Goal: Go to known website: Go to known website

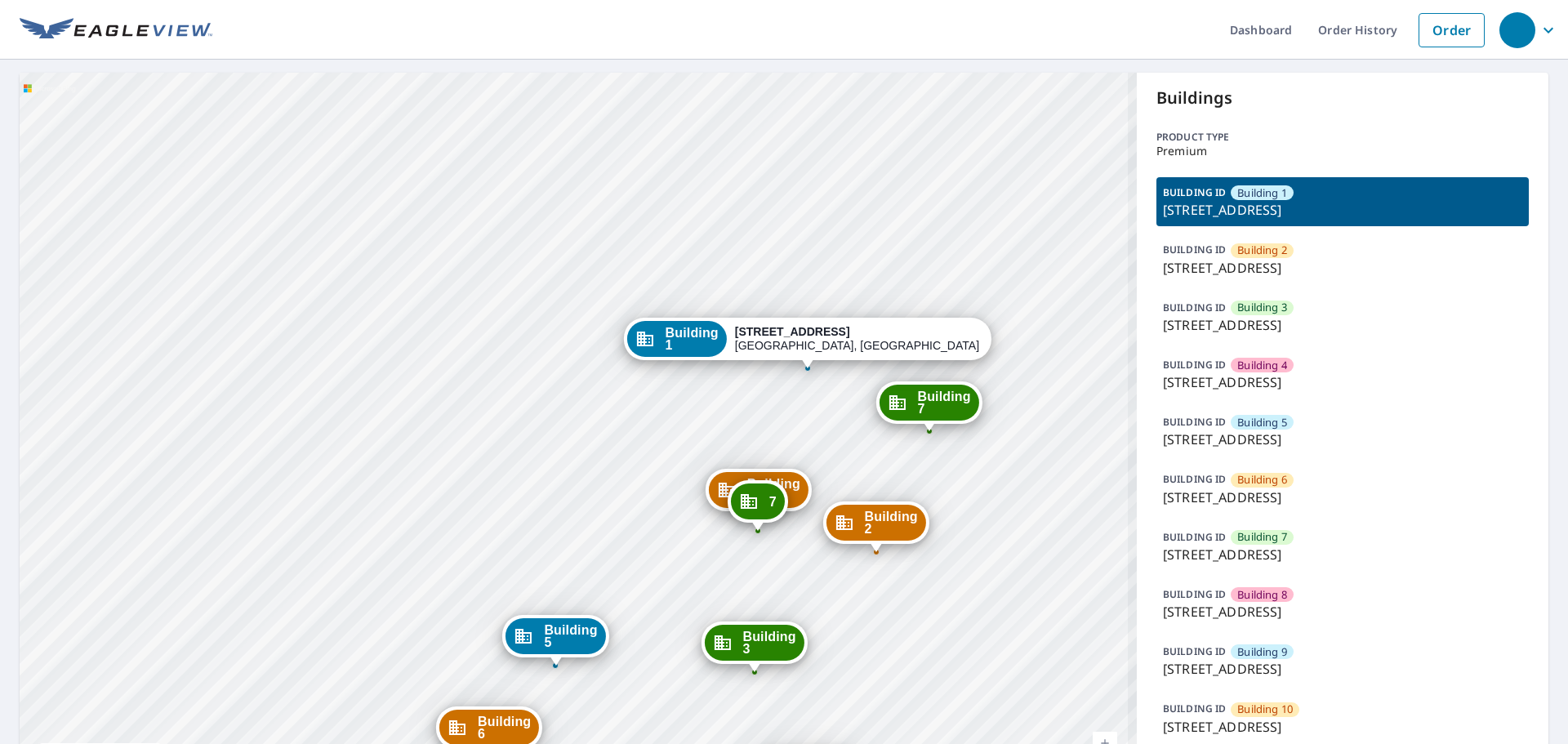
drag, startPoint x: 581, startPoint y: 198, endPoint x: 489, endPoint y: -39, distance: 254.2
click at [489, 0] on html "Dashboard Order History Order Building 2 9614 River Road Richmond, VA 23229 Bui…" at bounding box center [784, 372] width 1568 height 744
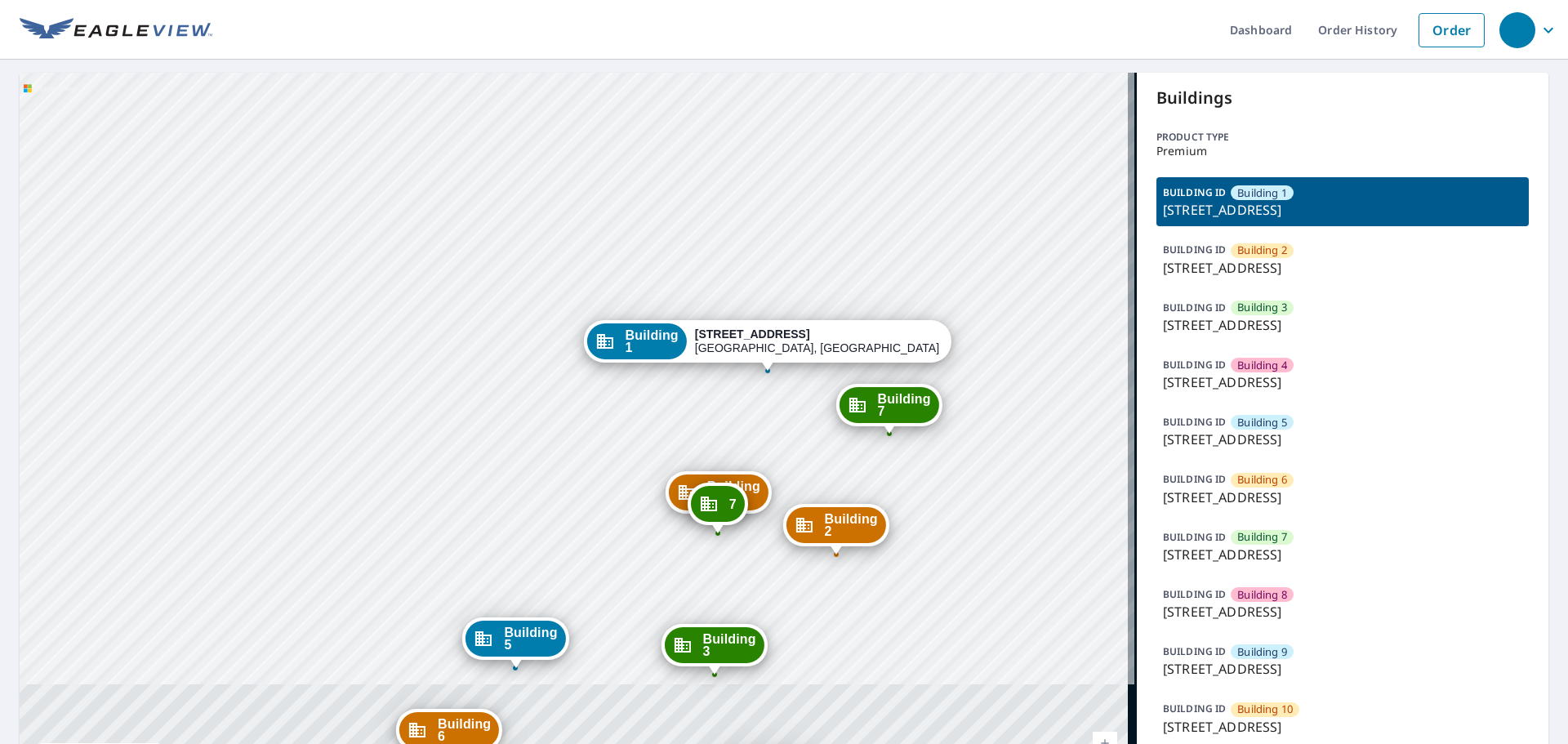
drag, startPoint x: 480, startPoint y: 43, endPoint x: 455, endPoint y: 6, distance: 44.7
click at [455, 6] on div "Dashboard Order History Order Building 2 9614 River Road Richmond, VA 23229 Bui…" at bounding box center [784, 372] width 1568 height 744
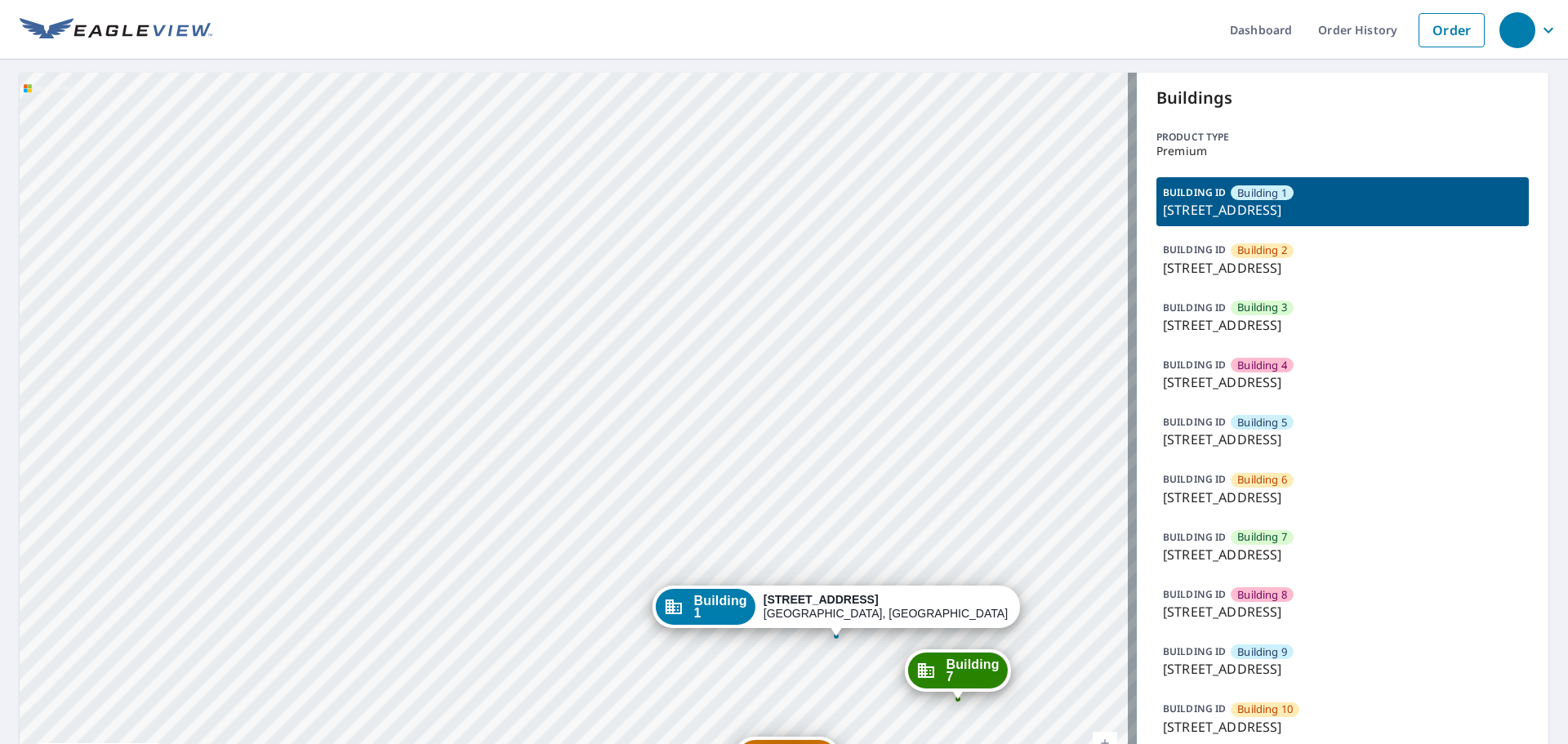
click at [577, 343] on div "Building 2 9614 River Road Richmond, VA 23229 Building 3 9614 River Road Richmo…" at bounding box center [578, 443] width 1117 height 740
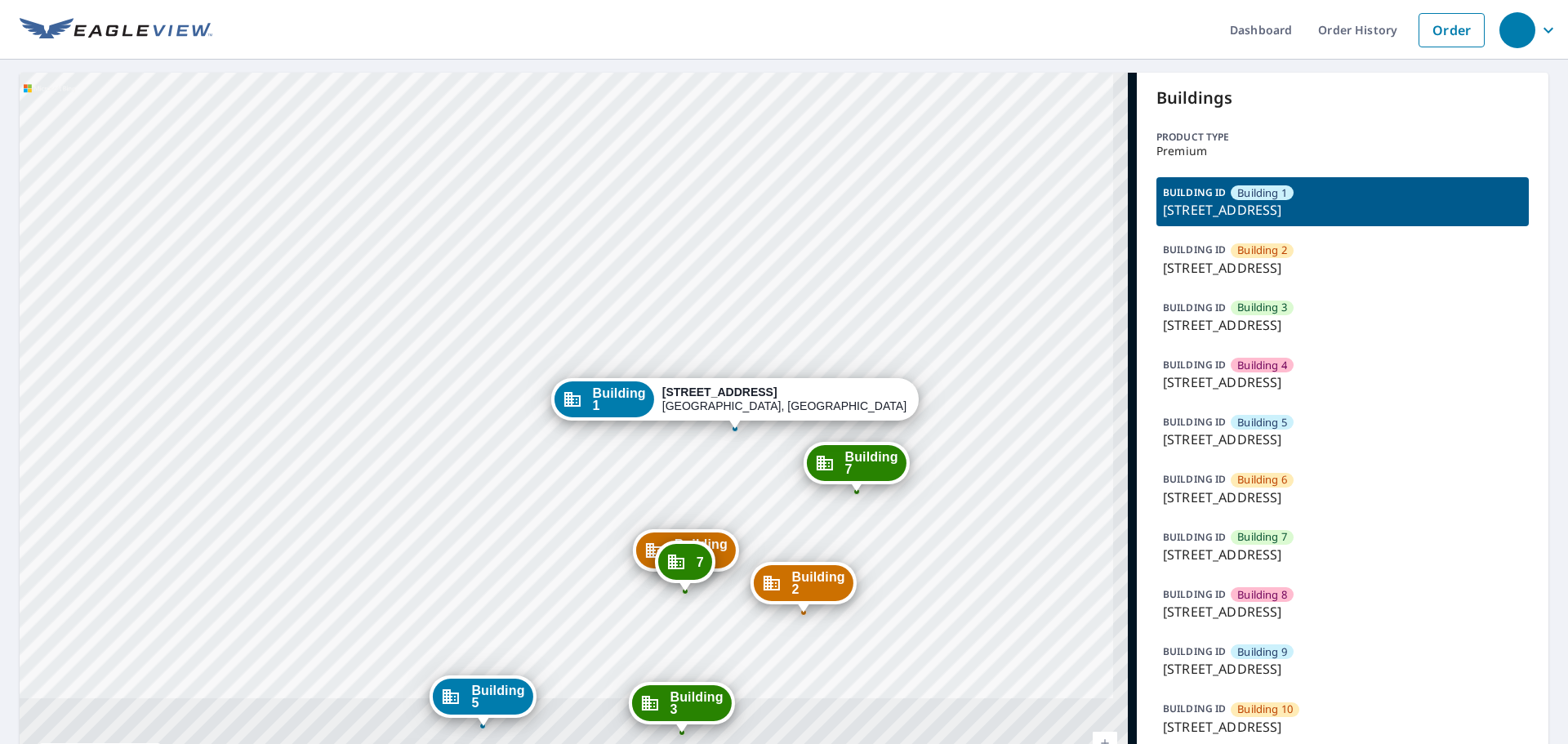
drag, startPoint x: 629, startPoint y: 415, endPoint x: 508, endPoint y: 123, distance: 316.1
click at [508, 123] on div "Building 2 9614 River Road Richmond, VA 23229 Building 3 9614 River Road Richmo…" at bounding box center [578, 443] width 1117 height 740
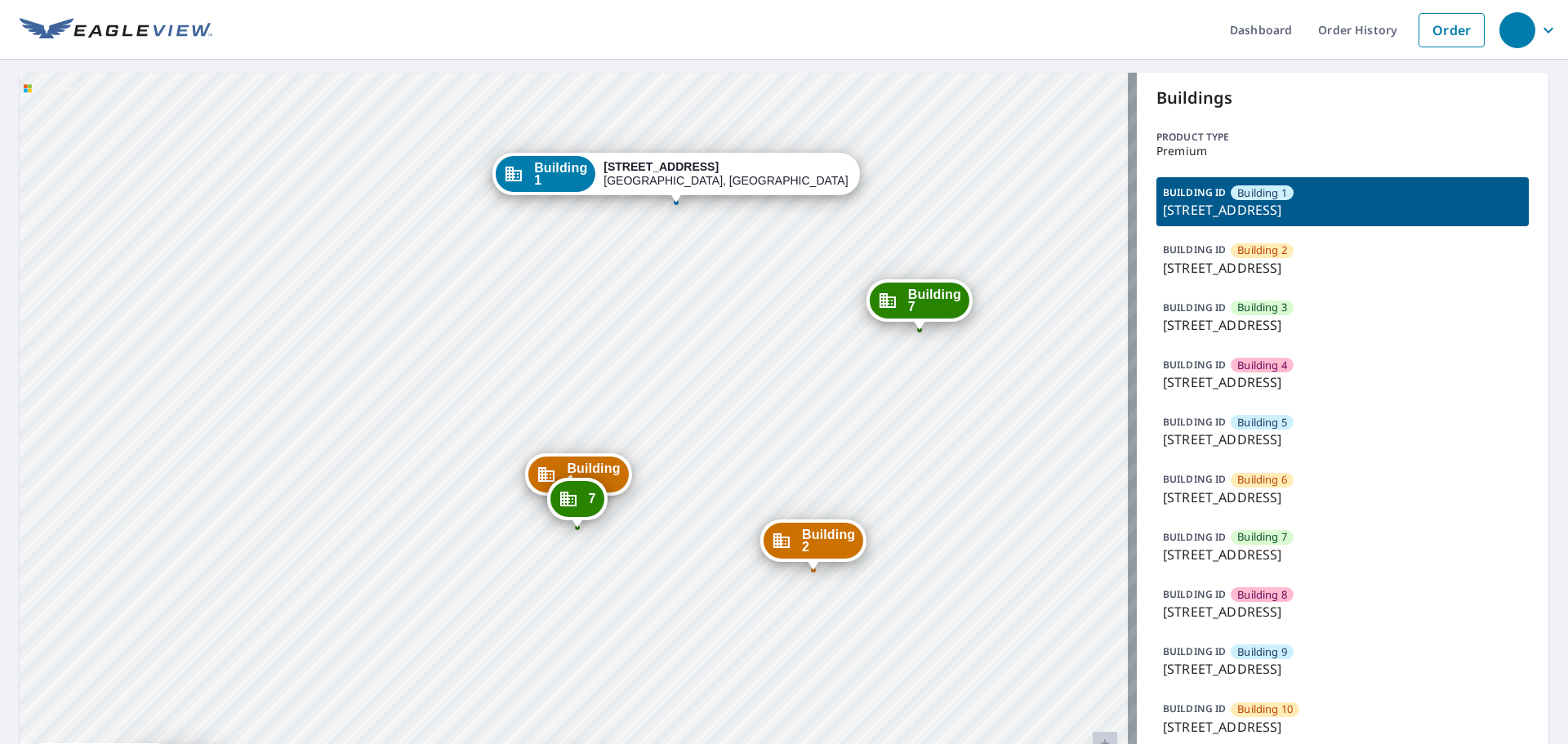
drag, startPoint x: 393, startPoint y: 354, endPoint x: 346, endPoint y: 249, distance: 115.0
click at [346, 249] on div "Building 2 9614 River Road Richmond, VA 23229 Building 3 9614 River Road Richmo…" at bounding box center [578, 443] width 1117 height 740
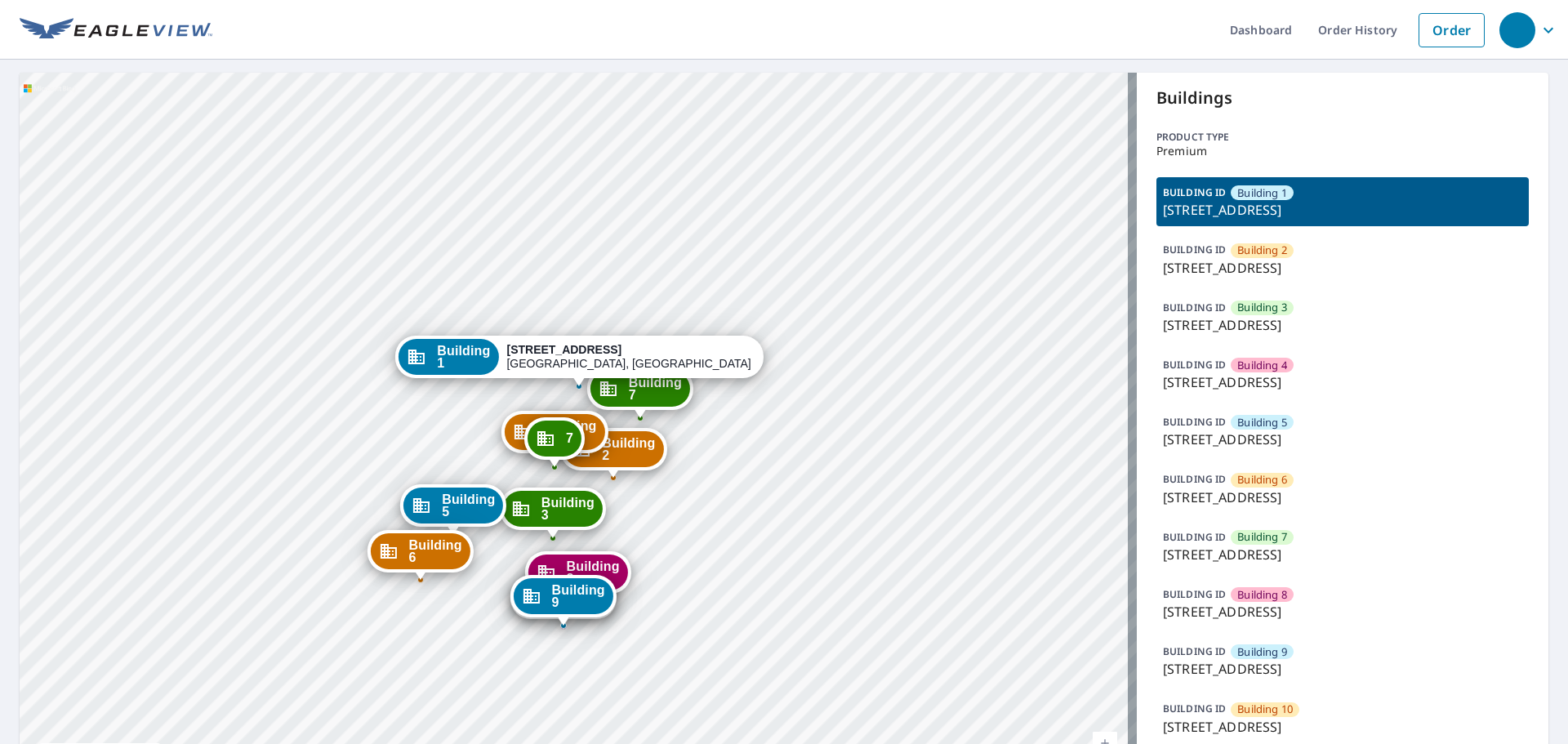
click at [1237, 371] on span "Building 4" at bounding box center [1262, 366] width 50 height 16
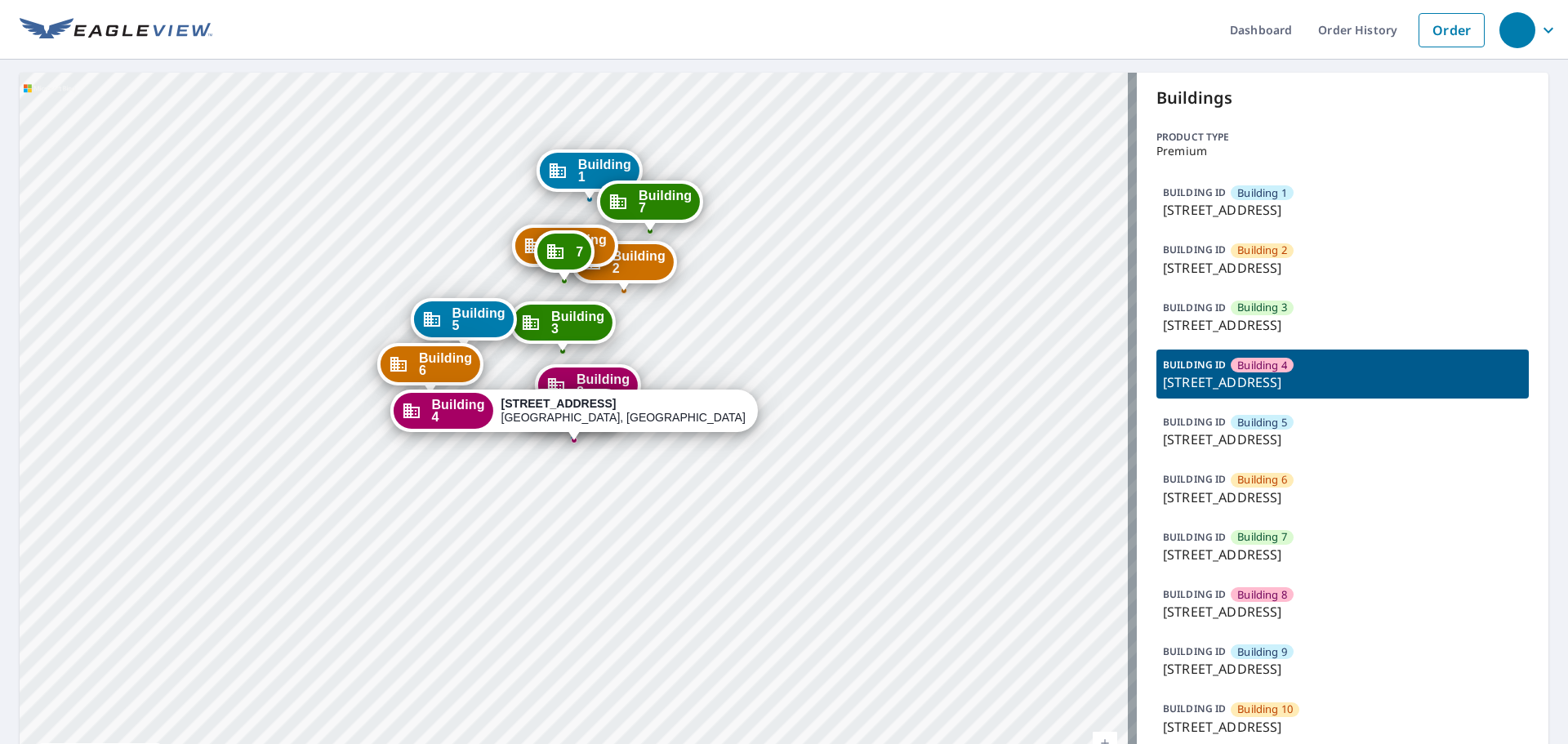
click at [1237, 369] on span "Building 4" at bounding box center [1262, 366] width 50 height 16
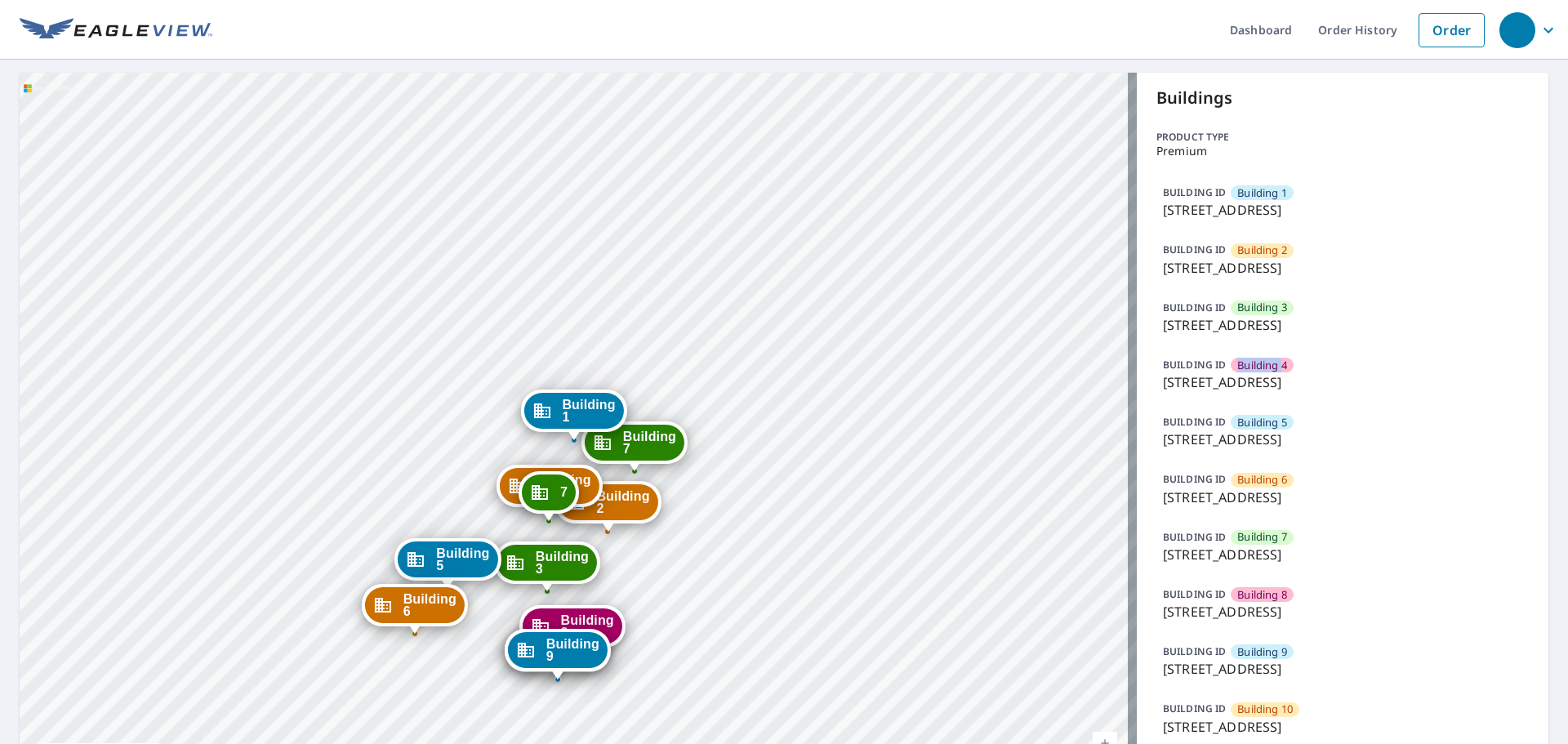
click at [1237, 369] on span "Building 4" at bounding box center [1262, 366] width 50 height 16
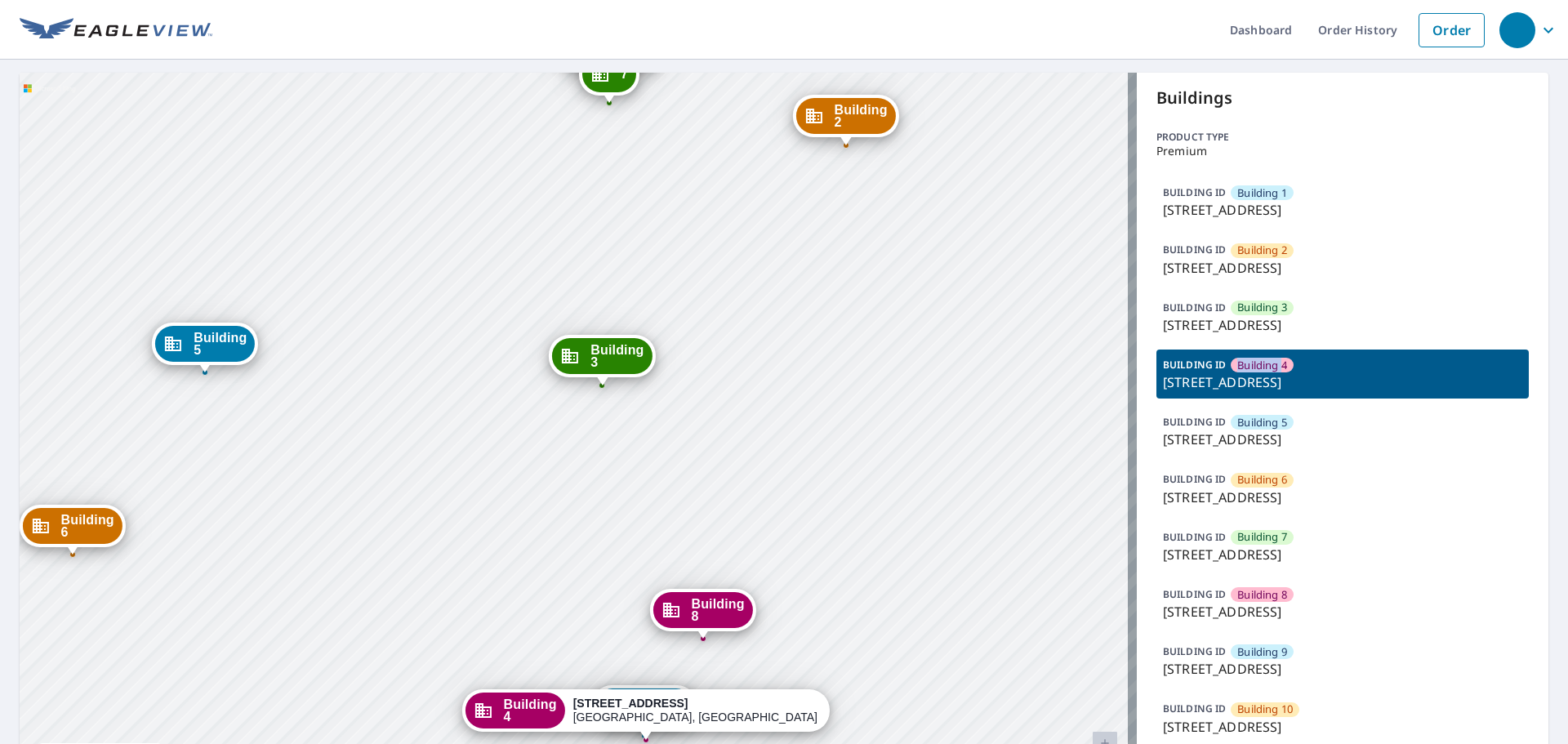
drag, startPoint x: 556, startPoint y: 371, endPoint x: 702, endPoint y: 446, distance: 164.1
click at [702, 446] on div "Building 1 9614 River Road Richmond, VA 23229 Building 2 9614 River Road Richmo…" at bounding box center [578, 443] width 1117 height 740
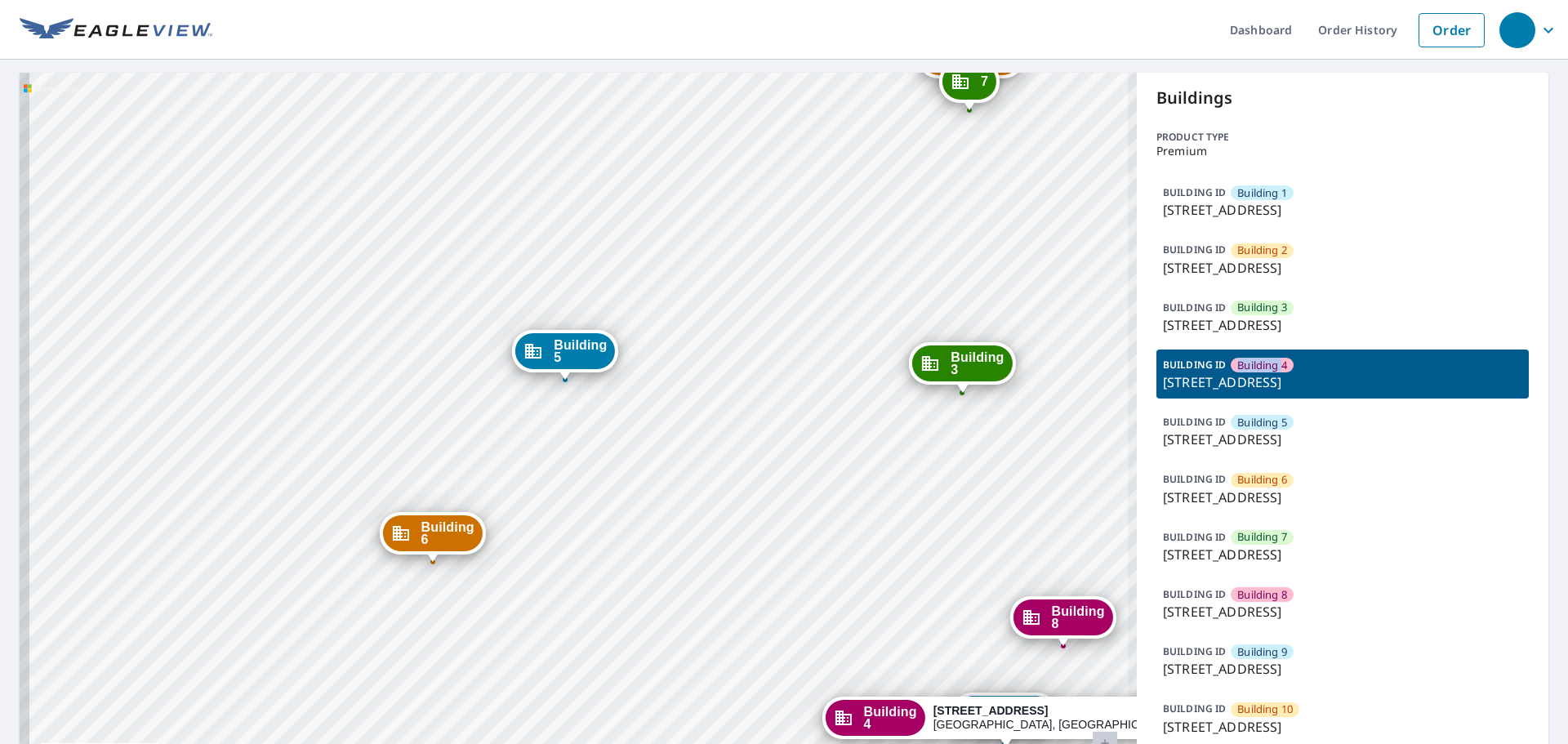
drag, startPoint x: 441, startPoint y: 542, endPoint x: 792, endPoint y: 549, distance: 351.1
click at [792, 549] on div "Building 1 9614 River Road Richmond, VA 23229 Building 2 9614 River Road Richmo…" at bounding box center [578, 443] width 1117 height 740
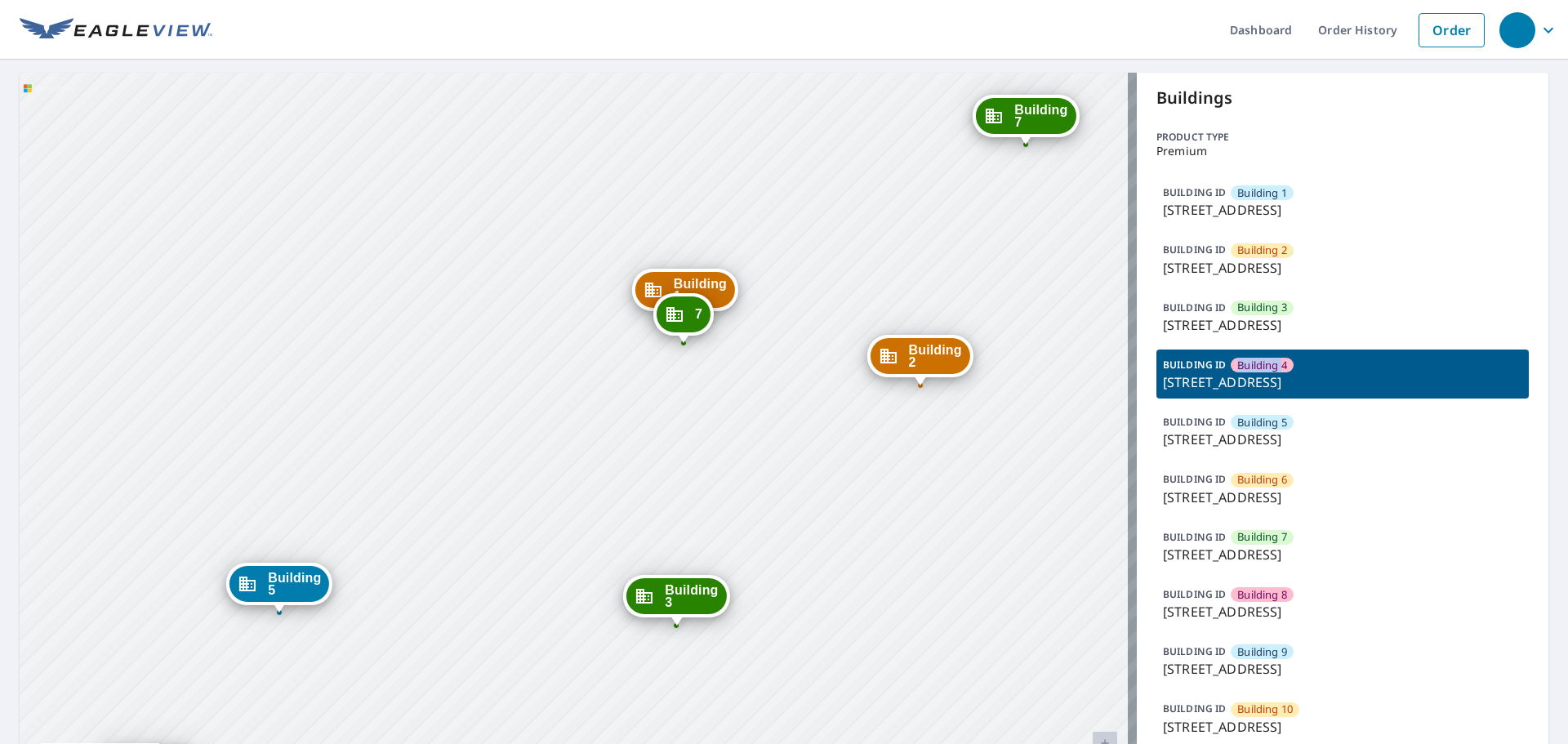
drag, startPoint x: 596, startPoint y: 313, endPoint x: 449, endPoint y: 421, distance: 182.4
click at [449, 421] on div "Building 1 9614 River Road Richmond, VA 23229 Building 2 9614 River Road Richmo…" at bounding box center [578, 443] width 1117 height 740
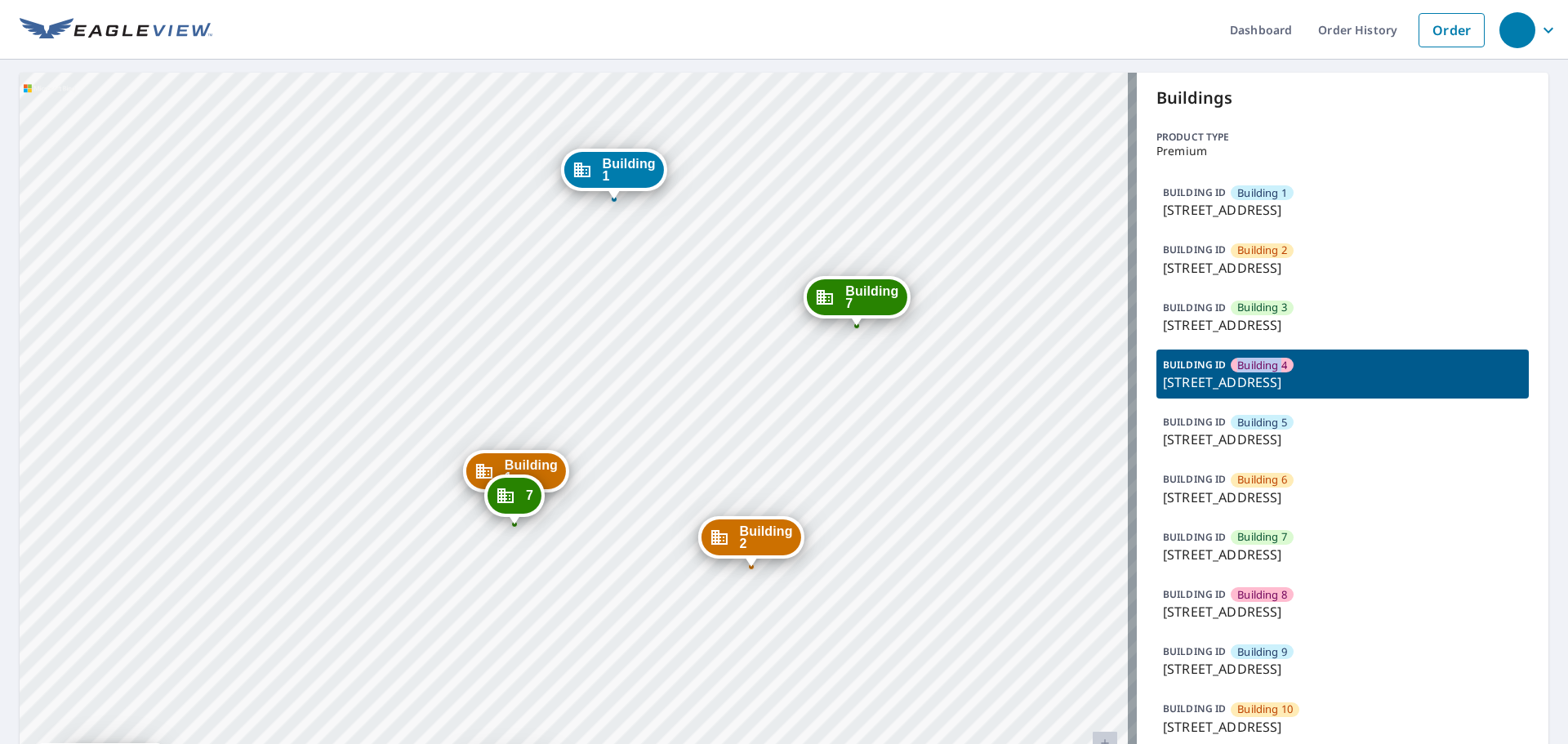
drag, startPoint x: 419, startPoint y: 433, endPoint x: 360, endPoint y: 520, distance: 105.1
click at [360, 520] on div "Building 1 9614 River Road Richmond, VA 23229 Building 2 9614 River Road Richmo…" at bounding box center [578, 443] width 1117 height 740
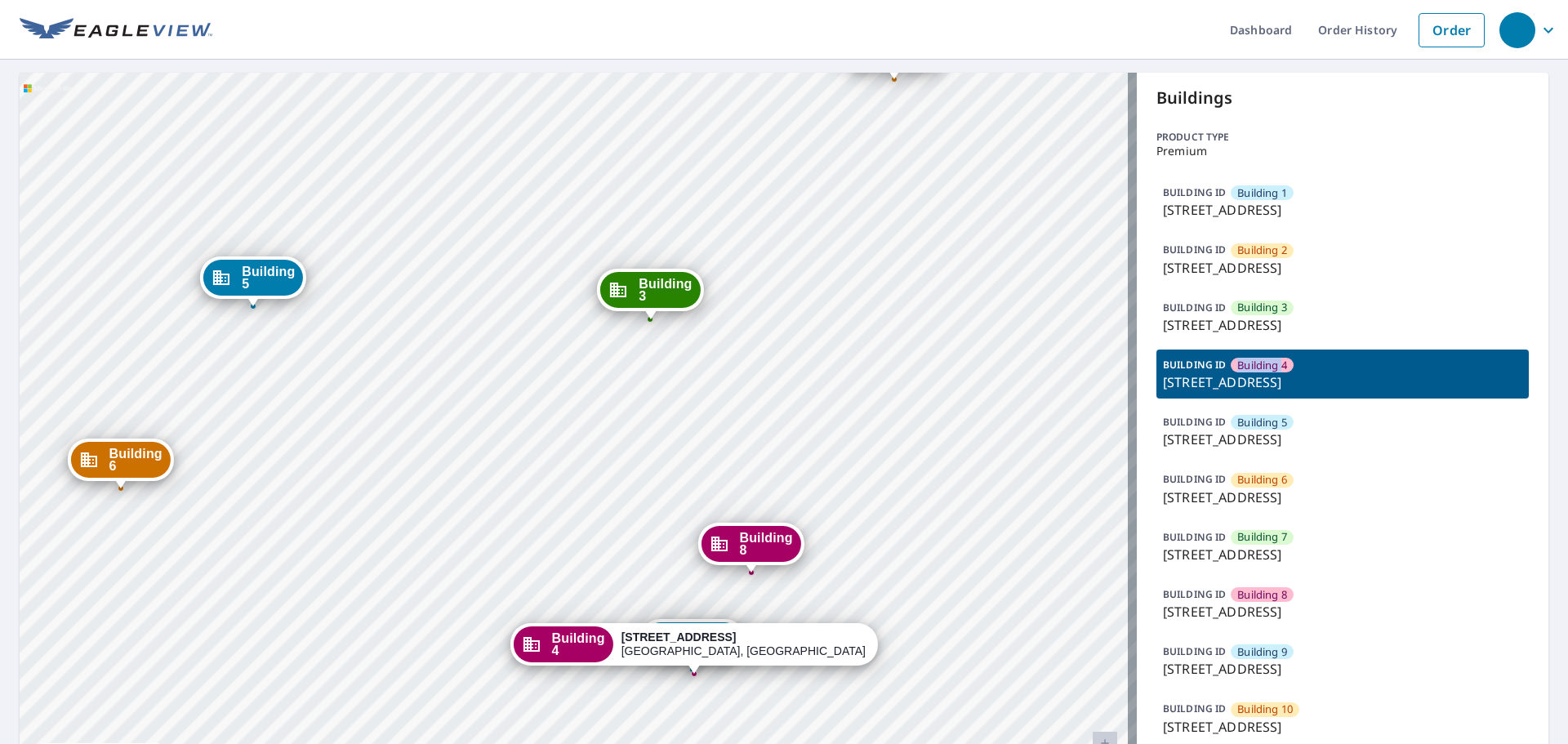
drag, startPoint x: 363, startPoint y: 560, endPoint x: 593, endPoint y: 20, distance: 586.9
click at [593, 20] on div "Dashboard Order History Order Building 1 9614 River Road Richmond, VA 23229 Bui…" at bounding box center [784, 372] width 1568 height 744
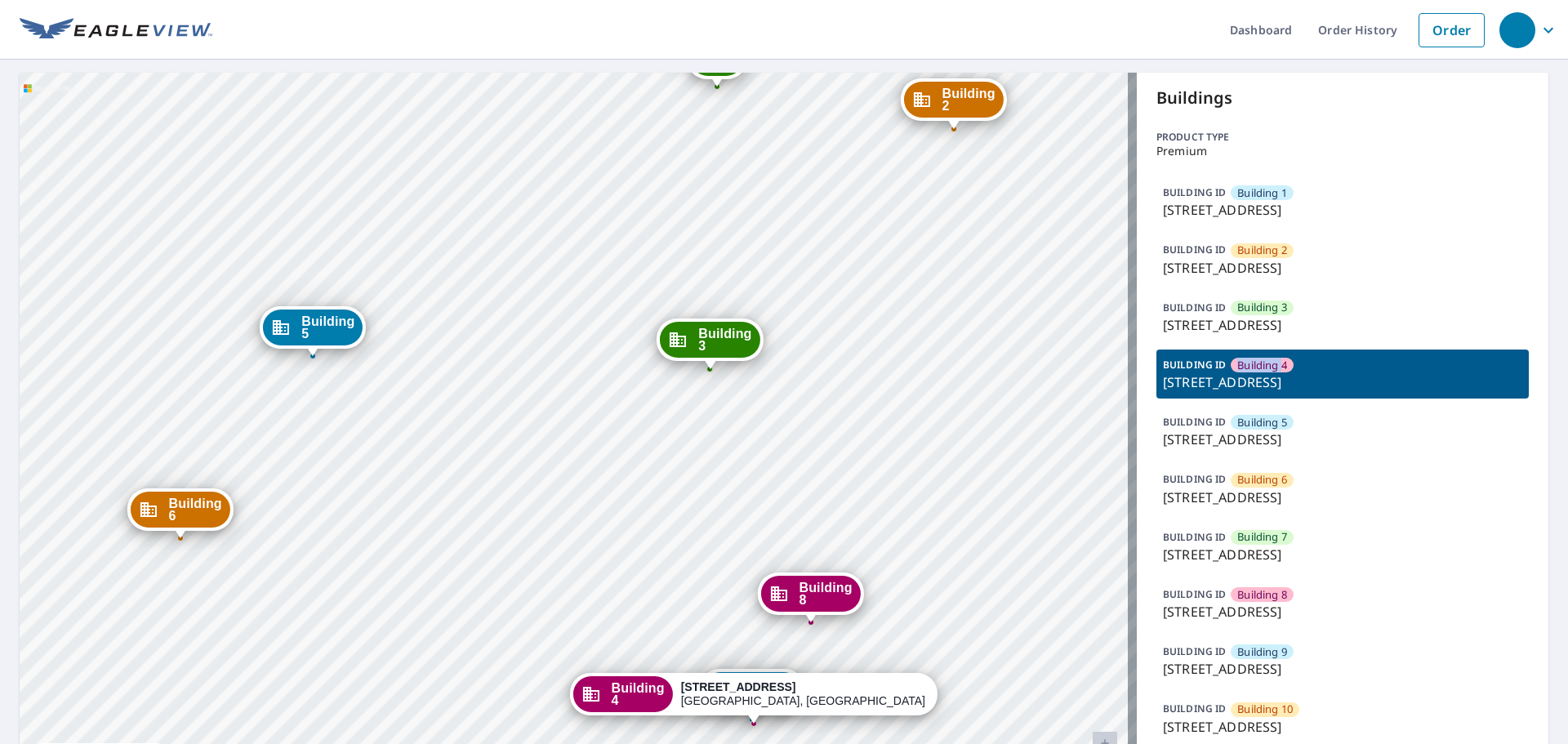
click at [566, 123] on div "Building 1 9614 River Road Richmond, VA 23229 Building 2 9614 River Road Richmo…" at bounding box center [578, 443] width 1117 height 740
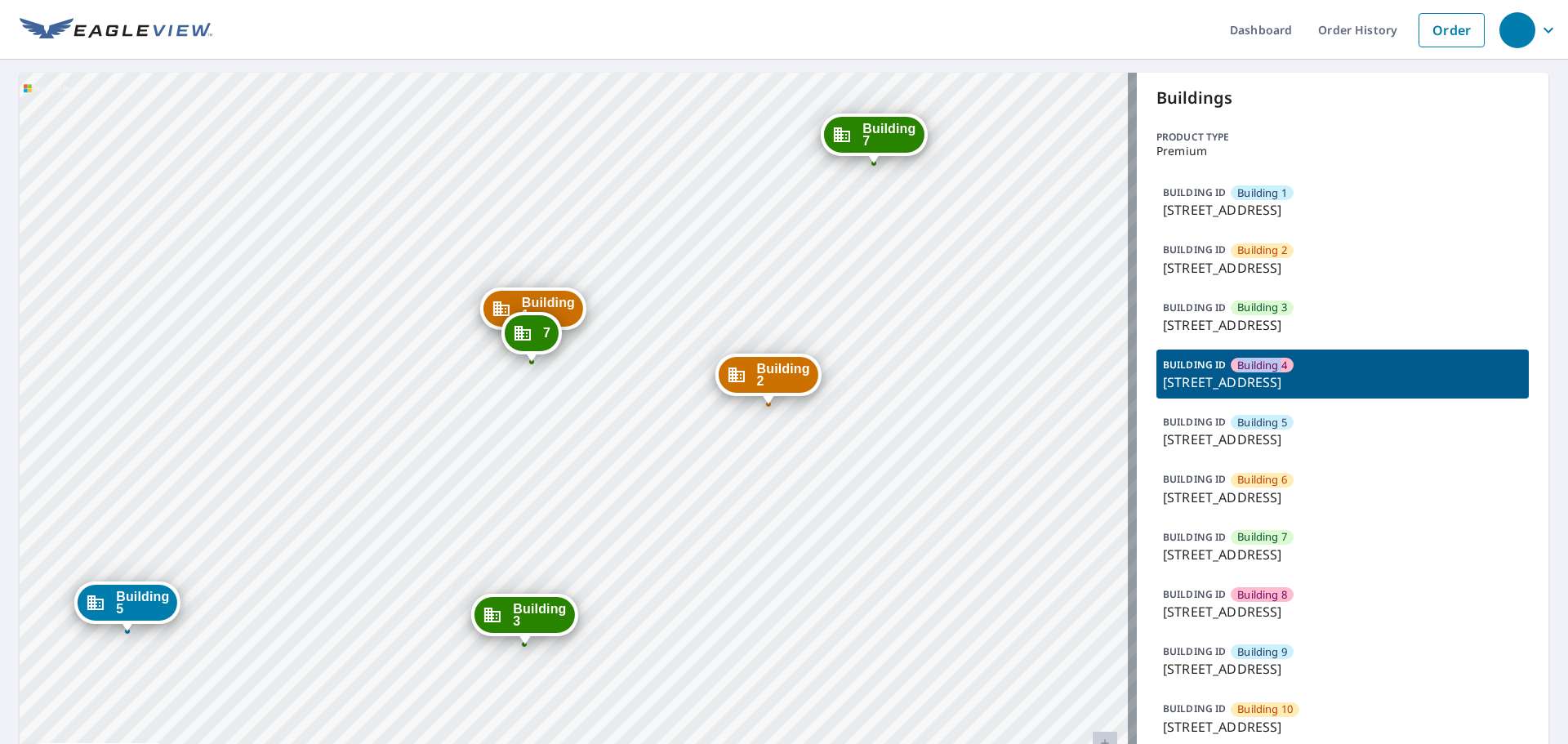
drag, startPoint x: 524, startPoint y: 166, endPoint x: 339, endPoint y: 442, distance: 332.3
click at [339, 442] on div "Building 1 9614 River Road Richmond, VA 23229 Building 2 9614 River Road Richmo…" at bounding box center [578, 443] width 1117 height 740
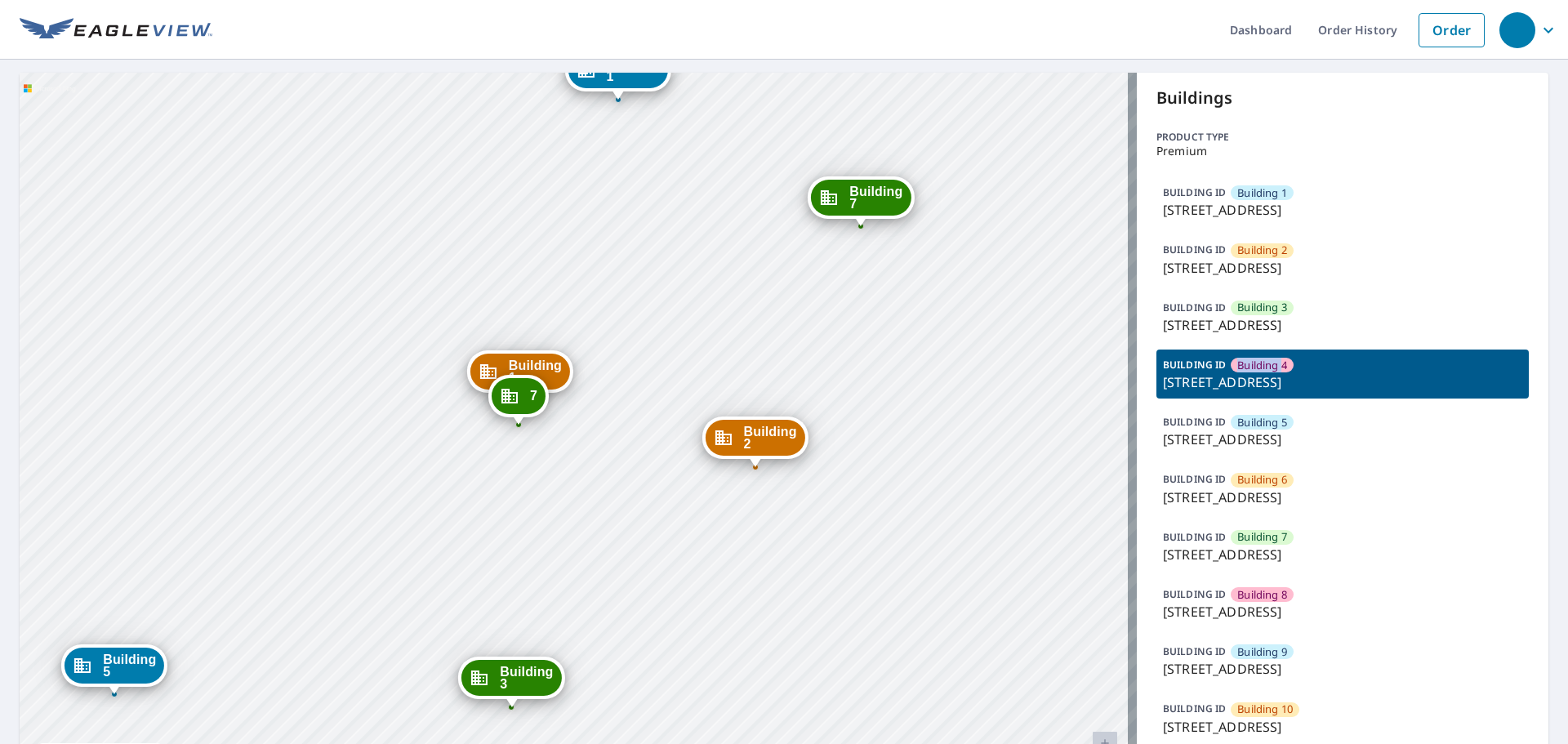
drag, startPoint x: 351, startPoint y: 409, endPoint x: 338, endPoint y: 471, distance: 63.3
click at [338, 471] on div "Building 1 9614 River Road Richmond, VA 23229 Building 2 9614 River Road Richmo…" at bounding box center [578, 443] width 1117 height 740
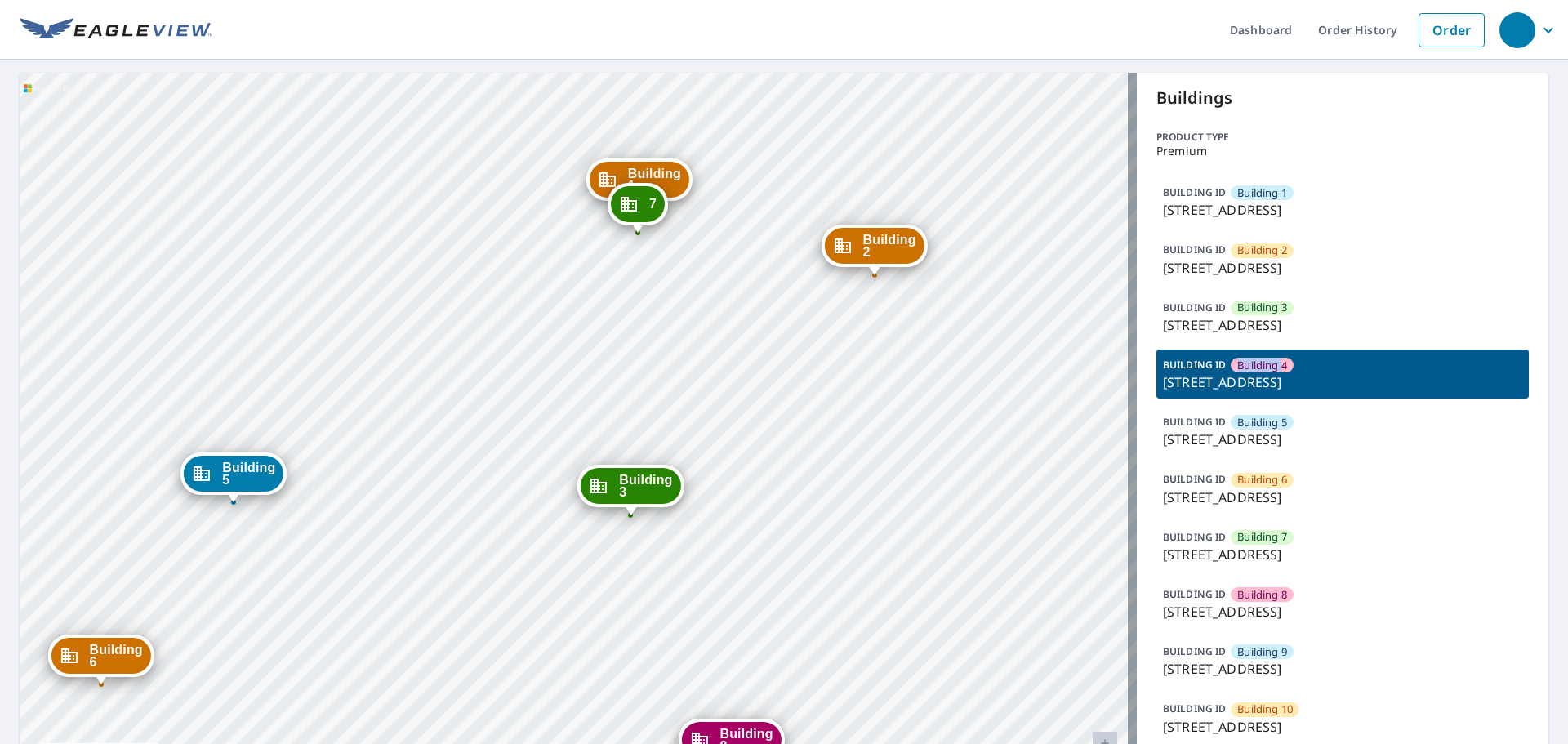
drag, startPoint x: 340, startPoint y: 506, endPoint x: 459, endPoint y: 313, distance: 226.7
click at [459, 313] on div "Building 1 9614 River Road Richmond, VA 23229 Building 2 9614 River Road Richmo…" at bounding box center [578, 443] width 1117 height 740
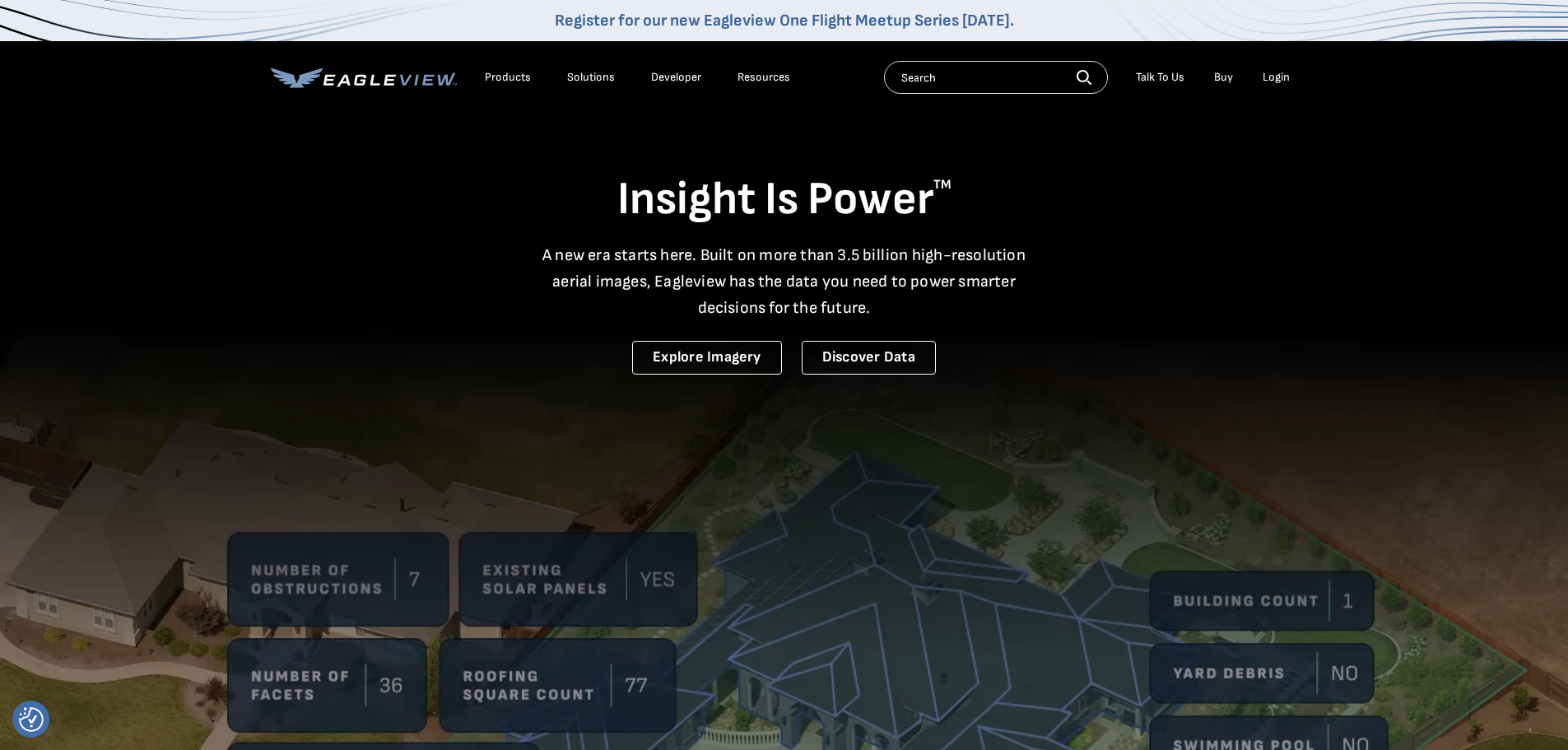
click at [1274, 79] on div "Login" at bounding box center [1276, 77] width 27 height 15
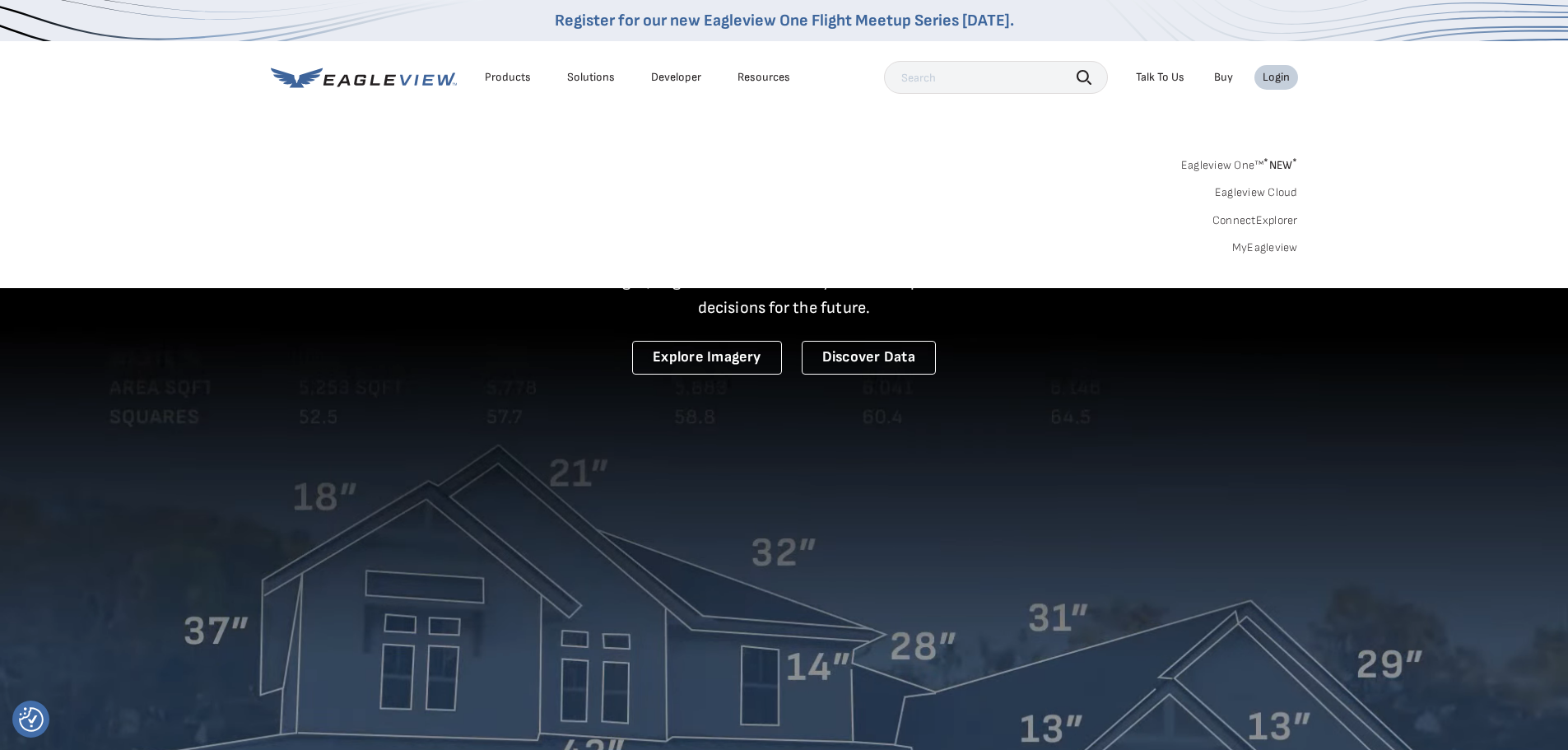
click at [1251, 247] on link "MyEagleview" at bounding box center [1265, 247] width 66 height 15
